Goal: Task Accomplishment & Management: Complete application form

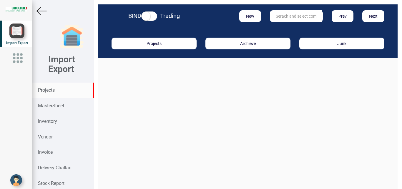
click at [45, 91] on strong "Projects" at bounding box center [46, 90] width 17 height 6
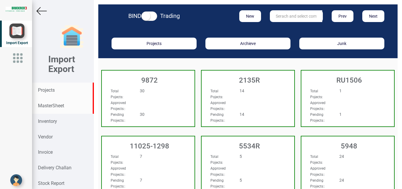
click at [54, 106] on strong "MasterSheet" at bounding box center [51, 106] width 26 height 6
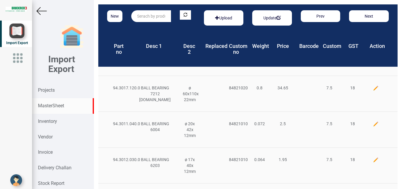
click at [141, 17] on input "text" at bounding box center [151, 16] width 40 height 12
click at [153, 27] on link "M4378 .00.0.00" at bounding box center [155, 28] width 47 height 8
type input "M4378.00.0.00"
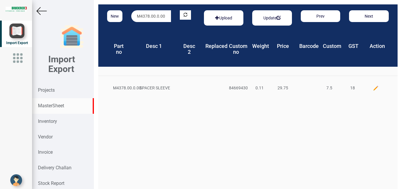
click at [373, 88] on img at bounding box center [376, 88] width 6 height 6
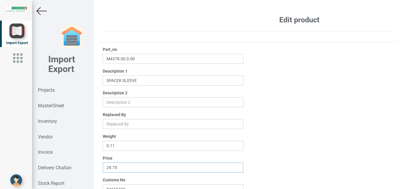
drag, startPoint x: 126, startPoint y: 170, endPoint x: 56, endPoint y: 165, distance: 69.6
click at [103, 165] on input "29.75" at bounding box center [173, 168] width 141 height 10
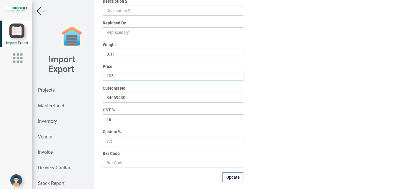
scroll to position [94, 0]
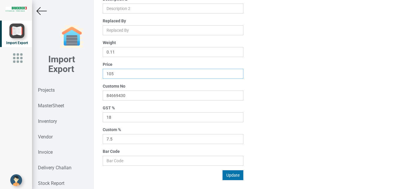
type input "105"
click at [233, 175] on button "Update" at bounding box center [233, 175] width 21 height 10
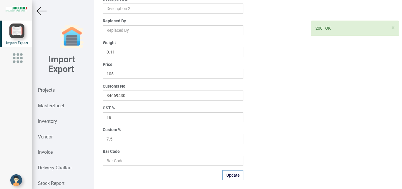
click at [38, 11] on img at bounding box center [42, 11] width 10 height 10
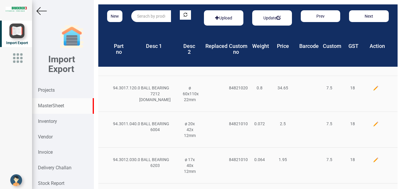
click at [152, 17] on input "text" at bounding box center [151, 16] width 40 height 12
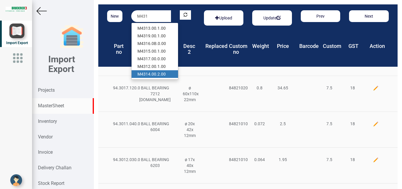
drag, startPoint x: 161, startPoint y: 75, endPoint x: 168, endPoint y: 74, distance: 7.2
click at [162, 75] on link "M431 4.00.2.00" at bounding box center [155, 74] width 47 height 8
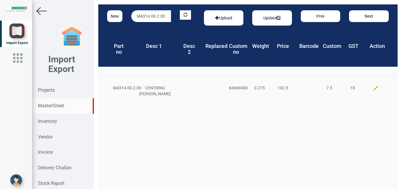
drag, startPoint x: 165, startPoint y: 16, endPoint x: 67, endPoint y: 9, distance: 98.0
click at [94, 9] on div "New M4314.00.2.00 Upload Update Prev Next Part no Desc 1 Desc 2 Replaced Custom…" at bounding box center [248, 94] width 308 height 189
click at [158, 25] on link "M4319 .00.1.00" at bounding box center [155, 28] width 47 height 8
type input "M4319.00.1.00"
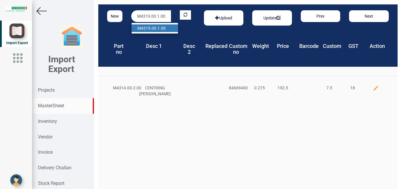
scroll to position [0, 1]
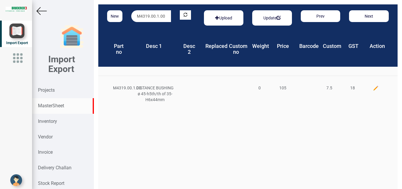
click at [373, 89] on img at bounding box center [376, 88] width 6 height 6
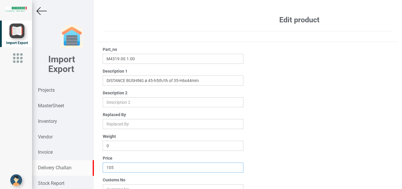
drag, startPoint x: 126, startPoint y: 169, endPoint x: 69, endPoint y: 161, distance: 57.4
click at [103, 163] on input "105" at bounding box center [173, 168] width 141 height 10
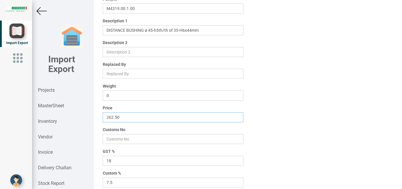
scroll to position [94, 0]
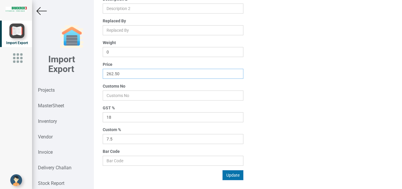
type input "262.50"
click at [234, 175] on button "Update" at bounding box center [233, 175] width 21 height 10
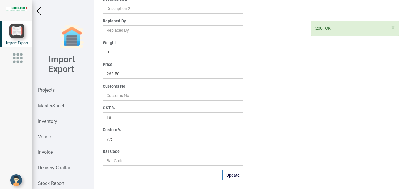
click at [41, 11] on img at bounding box center [42, 11] width 10 height 10
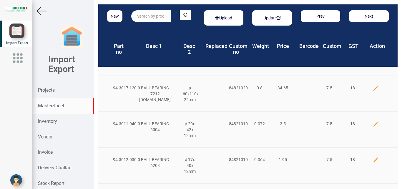
click at [144, 16] on input "text" at bounding box center [151, 16] width 40 height 12
click at [168, 27] on link "94.0801.16 8.0" at bounding box center [155, 28] width 47 height 8
type input "94.0801.168.0"
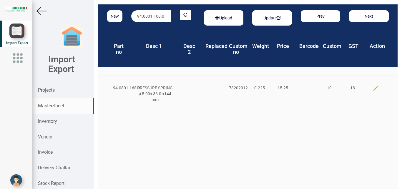
click at [373, 88] on img at bounding box center [376, 88] width 6 height 6
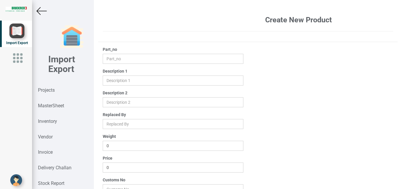
type input "94.0801.168.0"
type input "PRESSURE SPRING ø 5.00x 36.0 x144 mm"
type input "0.225"
type input "15.25"
type input "73202012"
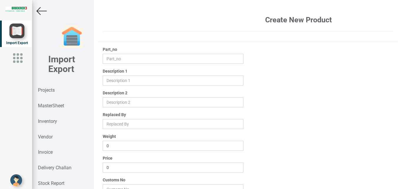
type input "10"
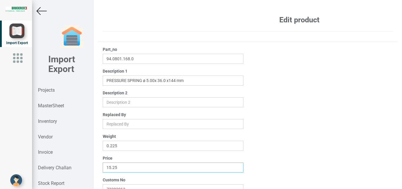
drag, startPoint x: 139, startPoint y: 168, endPoint x: 29, endPoint y: 168, distance: 110.1
click at [103, 168] on input "15.25" at bounding box center [173, 168] width 141 height 10
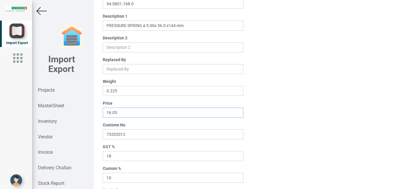
scroll to position [94, 0]
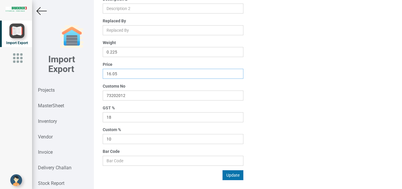
type input "16.05"
drag, startPoint x: 228, startPoint y: 173, endPoint x: 233, endPoint y: 173, distance: 4.7
click at [228, 173] on button "Update" at bounding box center [233, 175] width 21 height 10
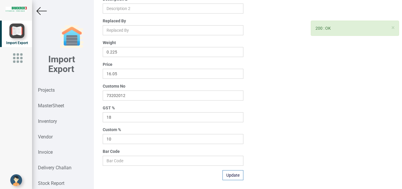
click at [39, 11] on img at bounding box center [42, 11] width 10 height 10
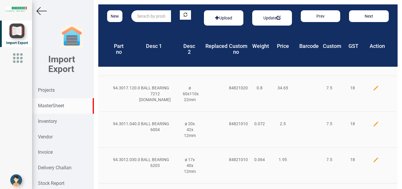
drag, startPoint x: 156, startPoint y: 14, endPoint x: 179, endPoint y: 17, distance: 23.1
click at [155, 14] on input "text" at bounding box center [151, 16] width 40 height 12
click at [159, 27] on link "M4372 .00.1.00" at bounding box center [155, 28] width 47 height 8
type input "M4372.00.1.00"
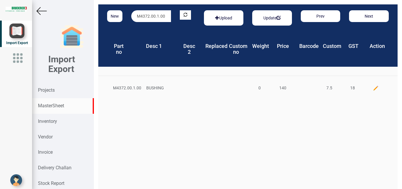
click at [373, 87] on img at bounding box center [376, 88] width 6 height 6
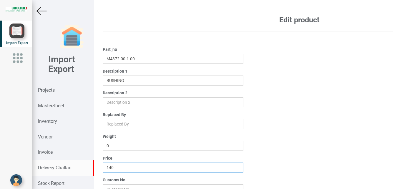
drag, startPoint x: 120, startPoint y: 167, endPoint x: 46, endPoint y: 163, distance: 73.4
click at [103, 167] on input "140" at bounding box center [173, 168] width 141 height 10
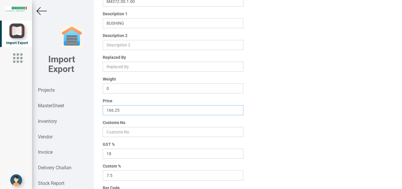
scroll to position [94, 0]
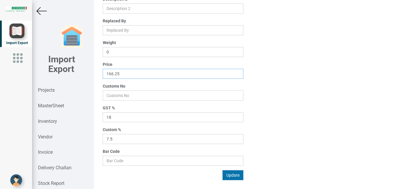
type input "166.25"
click at [230, 175] on button "Update" at bounding box center [233, 175] width 21 height 10
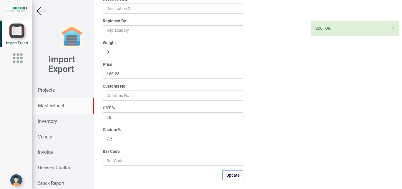
click at [50, 103] on strong "MasterSheet" at bounding box center [51, 106] width 26 height 6
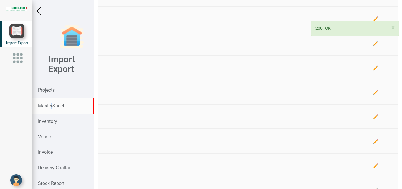
scroll to position [94, 0]
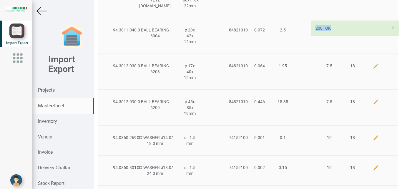
drag, startPoint x: 397, startPoint y: 64, endPoint x: 393, endPoint y: 0, distance: 64.6
click at [395, 2] on div "New Upload Update Prev Next Part no Desc 1 Desc 2 Replaced Custom no Weight Pri…" at bounding box center [248, 94] width 308 height 189
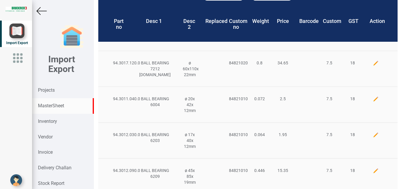
scroll to position [0, 0]
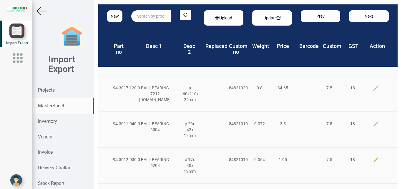
click at [145, 15] on input "text" at bounding box center [151, 16] width 40 height 12
click at [156, 29] on link "M4828 .01.0.00" at bounding box center [155, 28] width 47 height 8
type input "M4828.01.0.00"
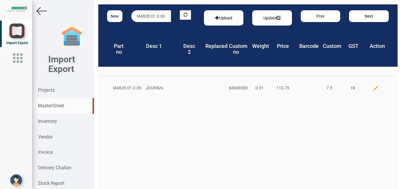
click at [373, 87] on img at bounding box center [376, 88] width 6 height 6
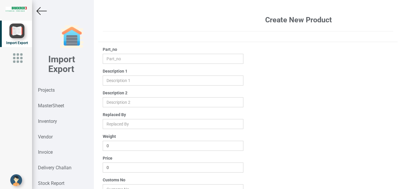
type input "M4828.01.0.00"
type input "JOURNAL"
type input "0.01"
type input "113.75"
type input "84669300"
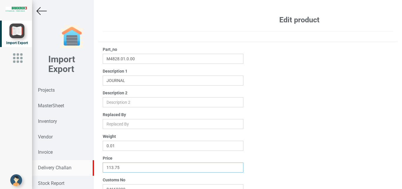
drag, startPoint x: 139, startPoint y: 168, endPoint x: 43, endPoint y: 162, distance: 96.1
click at [103, 165] on input "113.75" at bounding box center [173, 168] width 141 height 10
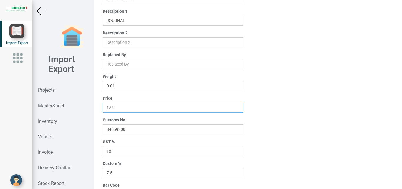
scroll to position [94, 0]
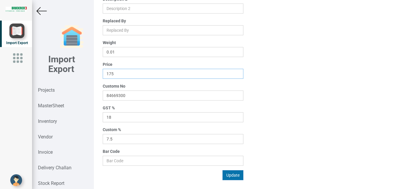
type input "175"
click at [228, 175] on button "Update" at bounding box center [233, 175] width 21 height 10
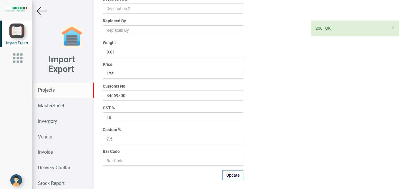
click at [49, 89] on strong "Projects" at bounding box center [46, 90] width 17 height 6
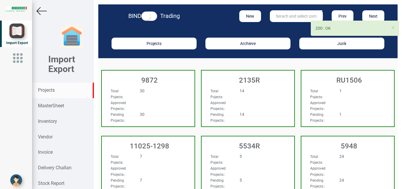
drag, startPoint x: 275, startPoint y: 19, endPoint x: 281, endPoint y: 18, distance: 6.2
click at [277, 20] on input "text" at bounding box center [296, 16] width 52 height 12
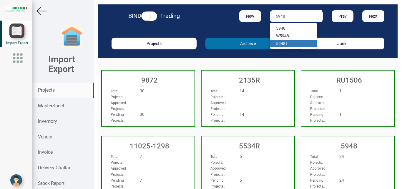
click at [283, 44] on link "5948 T" at bounding box center [293, 44] width 47 height 8
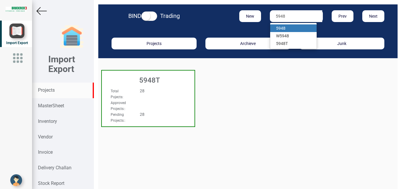
type input "5948"
click at [283, 29] on strong "5948" at bounding box center [280, 28] width 9 height 5
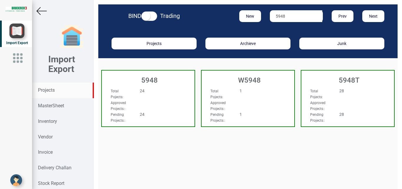
click at [159, 97] on div "Total Pojects : 24" at bounding box center [141, 94] width 70 height 12
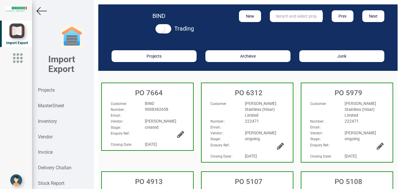
click at [179, 134] on icon at bounding box center [180, 134] width 7 height 8
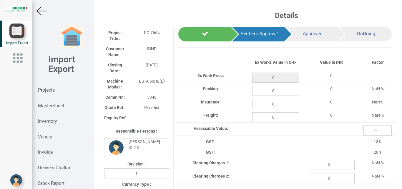
type input "2001.75"
click at [40, 11] on img at bounding box center [42, 11] width 10 height 10
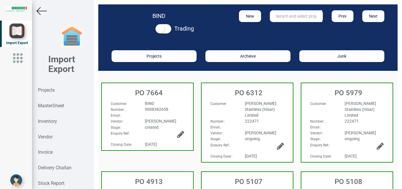
click at [181, 132] on icon at bounding box center [180, 134] width 7 height 8
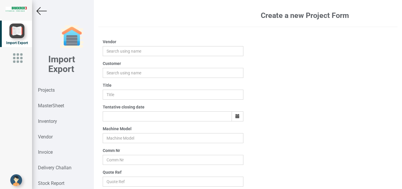
type input "[PERSON_NAME]"
type input "BIND"
type input "PO 7664"
type input "[DATE]"
type input "BSTA 60HL(E)"
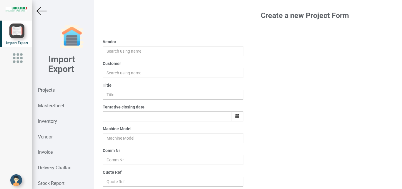
type input "5948"
type input "Price list"
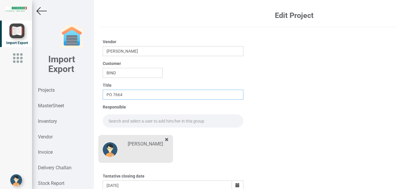
drag, startPoint x: 129, startPoint y: 94, endPoint x: 137, endPoint y: 95, distance: 8.0
click at [130, 94] on input "PO 7664" at bounding box center [173, 95] width 141 height 10
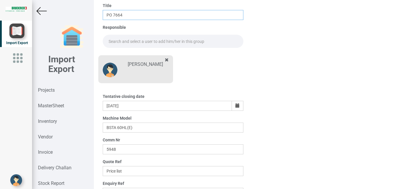
scroll to position [78, 0]
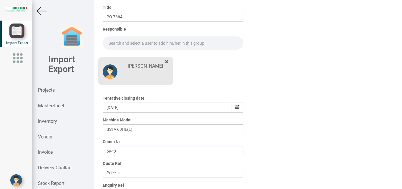
click at [120, 149] on input "5948" at bounding box center [173, 151] width 141 height 10
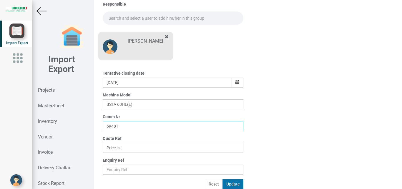
type input "5948T"
click at [230, 184] on button "Update" at bounding box center [233, 184] width 21 height 10
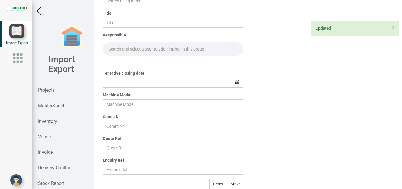
click at [40, 11] on img at bounding box center [42, 11] width 10 height 10
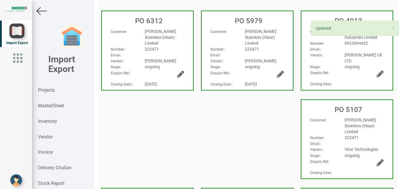
scroll to position [72, 0]
drag, startPoint x: 396, startPoint y: 44, endPoint x: 402, endPoint y: 14, distance: 30.3
click at [402, 14] on div "BIND Trading New Prev Next Projects Archieve Junk PO 6312 Customer :" at bounding box center [248, 94] width 308 height 189
drag, startPoint x: 367, startPoint y: 87, endPoint x: 374, endPoint y: 82, distance: 8.6
click at [368, 87] on div "PO 4913 Customer : Spectrum Electrical Industries Limited Number: : 9923694422 …" at bounding box center [348, 52] width 100 height 89
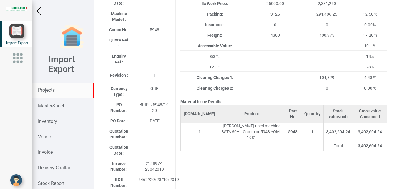
click at [50, 90] on strong "Projects" at bounding box center [46, 90] width 17 height 6
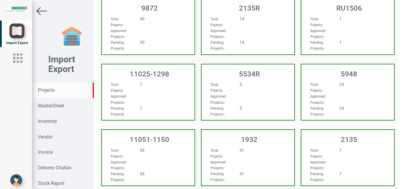
type input "4"
type input "5948T"
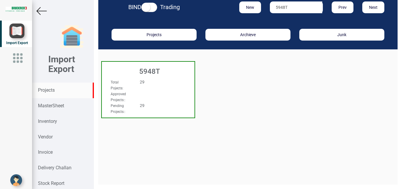
click at [171, 91] on div "Total Pojects : 29" at bounding box center [141, 85] width 70 height 12
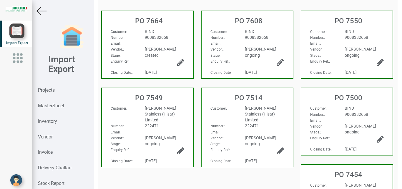
click at [172, 40] on div "9008382658" at bounding box center [164, 37] width 48 height 6
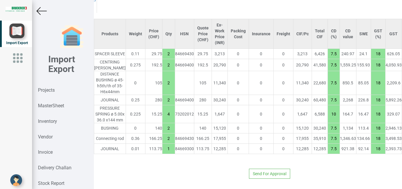
scroll to position [480, 95]
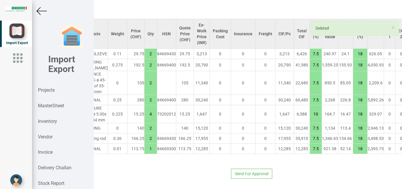
type input "1942.25"
type input "4"
type input "10"
type input "2"
type input "7.5"
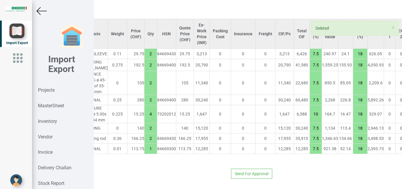
type input "1"
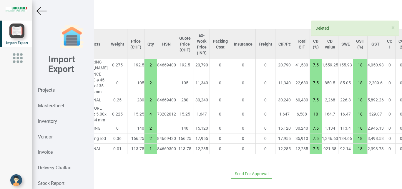
scroll to position [480, 95]
type input "1557.25"
type input "4"
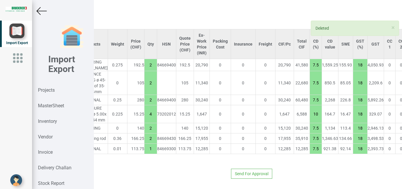
type input "10"
type input "2"
type input "7.5"
type input "1"
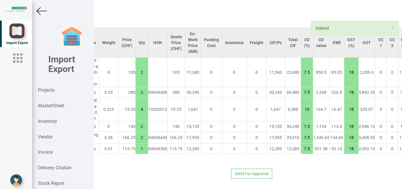
type input "1347.25"
type input "4"
type input "10"
type input "2"
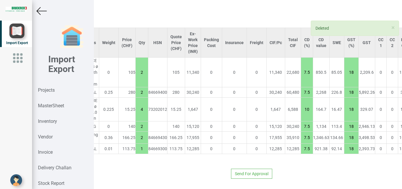
type input "7.5"
type input "1"
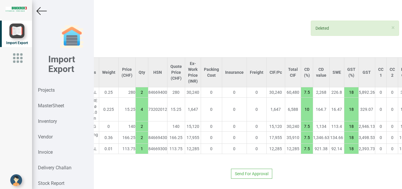
scroll to position [438, 95]
type input "787.25"
type input "4"
type input "10"
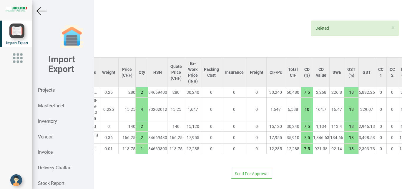
type input "2"
type input "7.5"
type input "1"
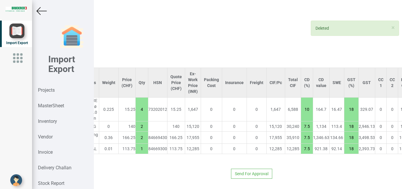
type input "726.25"
type input "2"
type input "7.5"
type input "1"
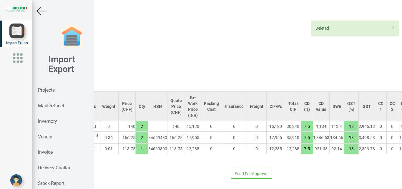
type input "446.25"
type input "1"
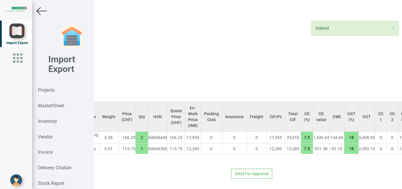
type input "113.75"
type input "1"
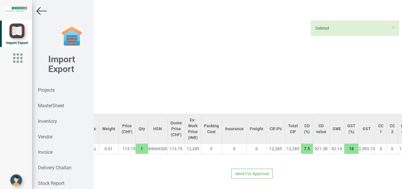
type input "0"
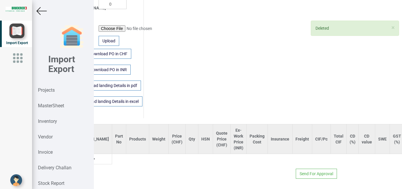
scroll to position [371, 0]
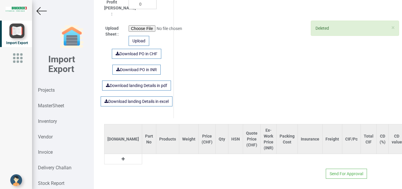
click at [120, 156] on button at bounding box center [123, 159] width 7 height 6
click at [156, 155] on td at bounding box center [167, 159] width 23 height 10
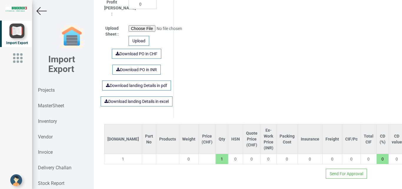
click at [142, 154] on input "text" at bounding box center [149, 159] width 14 height 10
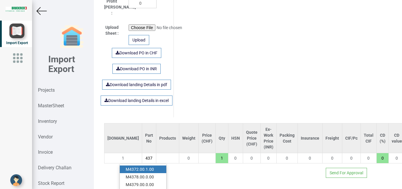
scroll to position [0, 6]
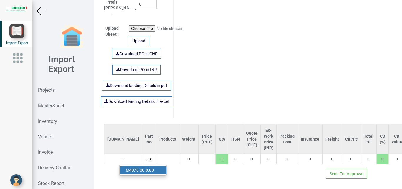
type input "M4378"
click at [142, 167] on link "M4378 .00.0.00" at bounding box center [143, 171] width 47 height 8
type input "105"
type input "M4378.00.0.00"
type input "7.5"
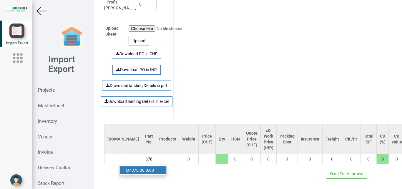
type input "18"
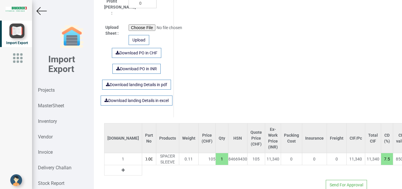
drag, startPoint x: 197, startPoint y: 154, endPoint x: 204, endPoint y: 156, distance: 7.4
click at [216, 156] on input "1" at bounding box center [222, 159] width 12 height 10
type input "210"
type input "2"
click at [122, 168] on icon at bounding box center [123, 170] width 3 height 4
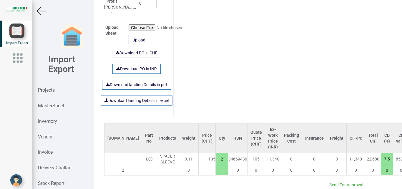
drag, startPoint x: 125, startPoint y: 166, endPoint x: 153, endPoint y: 167, distance: 28.0
click at [142, 166] on input "text" at bounding box center [149, 170] width 14 height 10
type input "M4314"
drag, startPoint x: 146, startPoint y: 178, endPoint x: 194, endPoint y: 176, distance: 48.6
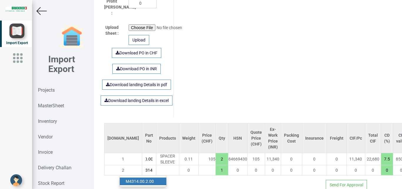
click at [146, 178] on link "M4314 .00.2.00" at bounding box center [143, 182] width 47 height 8
type input "402.5"
type input "M4314.00.2.00"
type input "7.5"
type input "18"
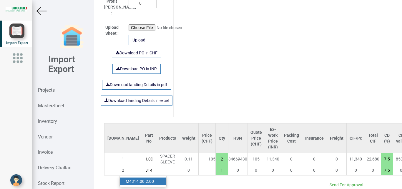
scroll to position [0, 21]
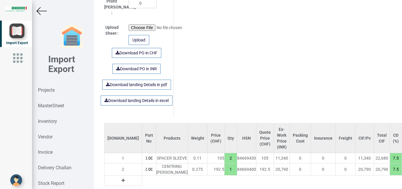
drag, startPoint x: 196, startPoint y: 168, endPoint x: 206, endPoint y: 170, distance: 10.1
click at [225, 170] on input "1" at bounding box center [231, 170] width 12 height 10
type input "595"
type input "2"
click at [122, 179] on icon at bounding box center [123, 181] width 3 height 4
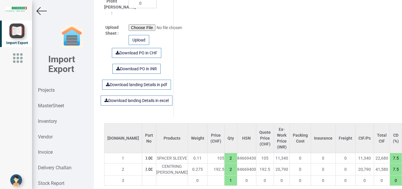
drag, startPoint x: 112, startPoint y: 178, endPoint x: 130, endPoint y: 176, distance: 18.7
click at [142, 176] on input "text" at bounding box center [149, 181] width 14 height 10
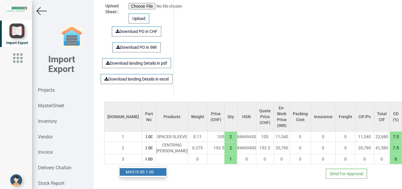
type input "M4319.00"
click at [151, 168] on link "M4319.00 .1.00" at bounding box center [143, 172] width 47 height 8
type input "857.5"
type input "M4319.00.1.00"
type input "7.5"
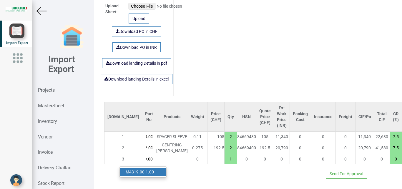
type input "18"
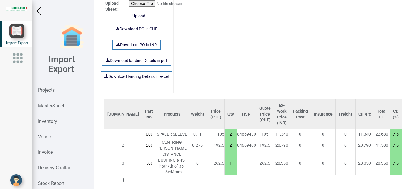
drag, startPoint x: 195, startPoint y: 168, endPoint x: 204, endPoint y: 168, distance: 8.9
click at [225, 168] on input "1" at bounding box center [231, 163] width 12 height 10
type input "1120"
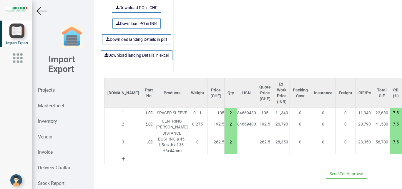
type input "2"
click at [122, 157] on icon at bounding box center [123, 159] width 3 height 4
click at [142, 154] on input "text" at bounding box center [149, 159] width 14 height 10
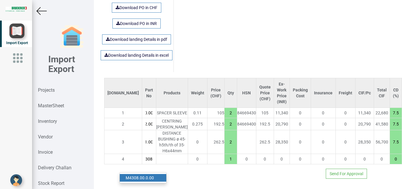
type input "M4308"
click at [138, 176] on strong "M4308" at bounding box center [132, 178] width 13 height 5
type input "1400"
type input "M4308.00.0.00"
type input "7.5"
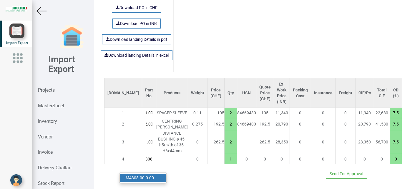
type input "18"
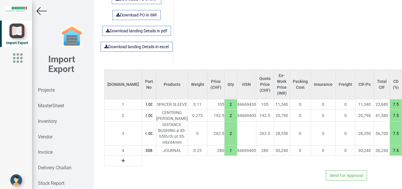
scroll to position [0, 21]
drag, startPoint x: 197, startPoint y: 153, endPoint x: 203, endPoint y: 157, distance: 6.6
click at [225, 156] on input "1" at bounding box center [231, 151] width 12 height 10
type input "1680"
type input "2"
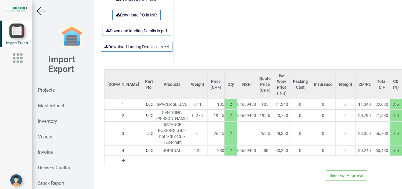
click at [122, 163] on icon at bounding box center [123, 161] width 3 height 4
drag, startPoint x: 113, startPoint y: 165, endPoint x: 127, endPoint y: 166, distance: 13.9
click at [142, 165] on input "text" at bounding box center [149, 161] width 14 height 10
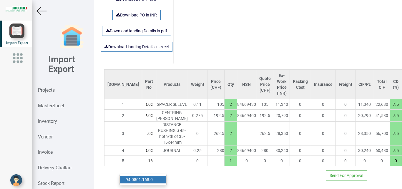
scroll to position [0, 16]
type input "94.0801.168"
click at [156, 176] on link "94.0801.168 .0" at bounding box center [143, 180] width 47 height 8
type input "1696.05"
type input "94.0801.168.0"
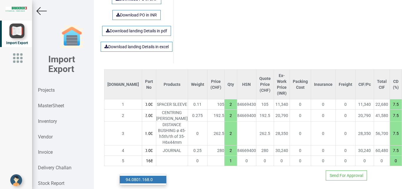
type input "10"
type input "18"
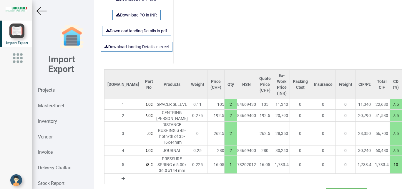
drag, startPoint x: 199, startPoint y: 171, endPoint x: 205, endPoint y: 173, distance: 6.4
click at [225, 170] on input "1" at bounding box center [231, 165] width 12 height 10
type input "1744.2"
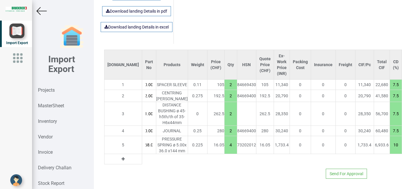
type input "4"
click at [122, 157] on icon at bounding box center [123, 159] width 3 height 4
click at [142, 155] on input "text" at bounding box center [149, 159] width 14 height 10
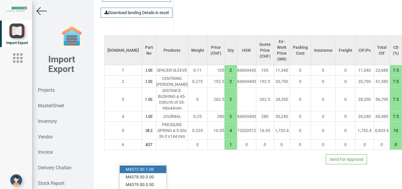
scroll to position [0, 6]
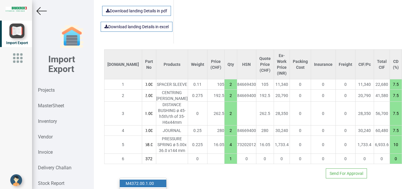
type input "M4372"
click at [135, 181] on strong "M4372" at bounding box center [132, 183] width 13 height 5
type input "1910.45"
type input "M4372.00.1.00"
type input "7.5"
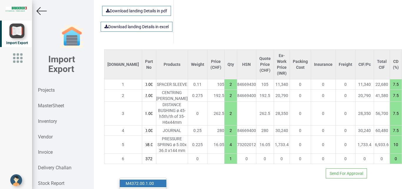
type input "18"
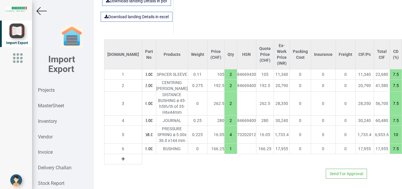
drag, startPoint x: 198, startPoint y: 155, endPoint x: 204, endPoint y: 156, distance: 6.9
click at [225, 154] on input "1" at bounding box center [231, 149] width 12 height 10
type input "2076.7"
type input "2"
click at [122, 161] on icon at bounding box center [123, 159] width 3 height 4
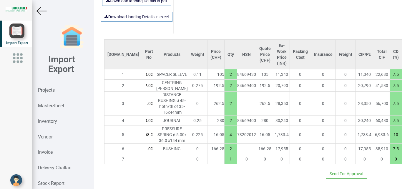
click at [142, 164] on input "text" at bounding box center [149, 159] width 14 height 10
type input "M4398"
drag, startPoint x: 152, startPoint y: 176, endPoint x: 175, endPoint y: 176, distance: 22.7
click at [153, 180] on link "M4398 .0B.0.00" at bounding box center [143, 184] width 47 height 8
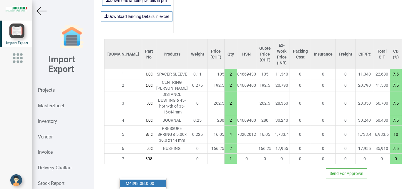
type input "2242.95"
type input "M4398.0B.0.00"
type input "7.5"
type input "18"
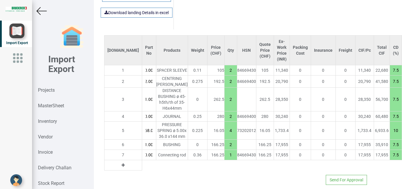
drag, startPoint x: 197, startPoint y: 167, endPoint x: 207, endPoint y: 169, distance: 10.0
click at [225, 160] on input "1" at bounding box center [231, 155] width 12 height 10
type input "2409.2"
type input "2"
click at [120, 169] on button at bounding box center [123, 165] width 7 height 6
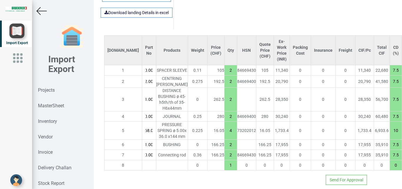
click at [142, 170] on input "text" at bounding box center [149, 165] width 14 height 10
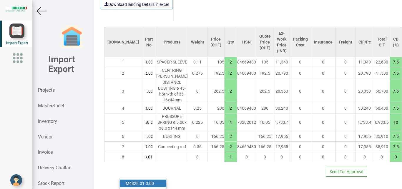
type input "M4828.01"
click at [147, 180] on link "M4828.01 .0.00" at bounding box center [143, 184] width 47 height 8
type input "2584.2"
type input "M4828.01.0.00"
type input "7.5"
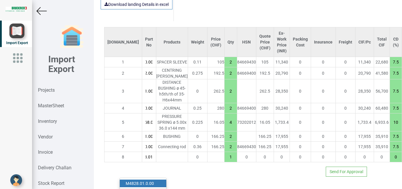
type input "18"
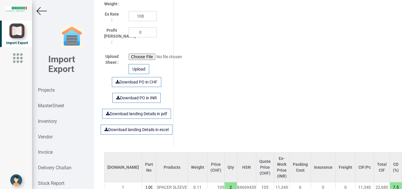
scroll to position [337, 0]
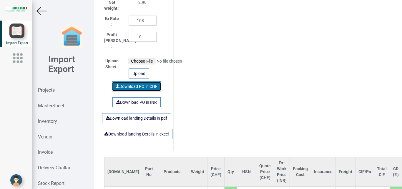
click at [144, 82] on link "Download PO in CHF" at bounding box center [136, 87] width 49 height 10
